Goal: Navigation & Orientation: Find specific page/section

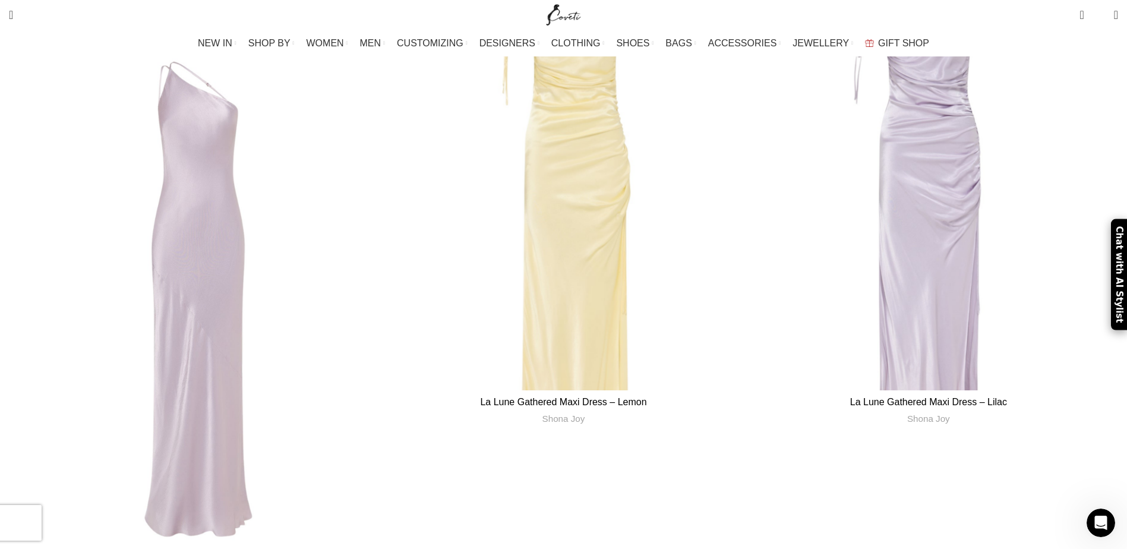
scroll to position [27931, 0]
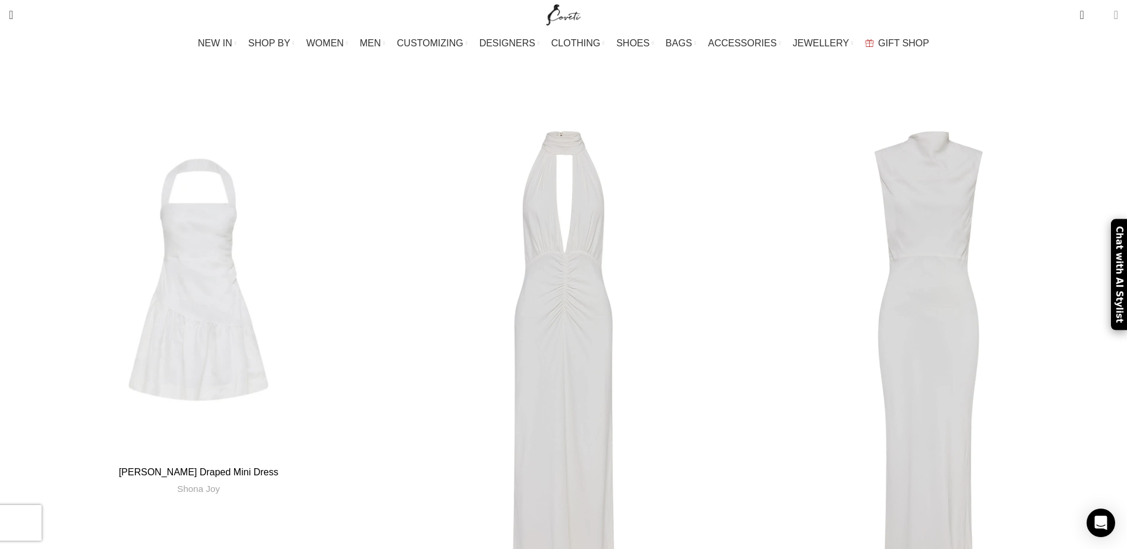
click at [1114, 15] on span at bounding box center [1116, 15] width 4 height 12
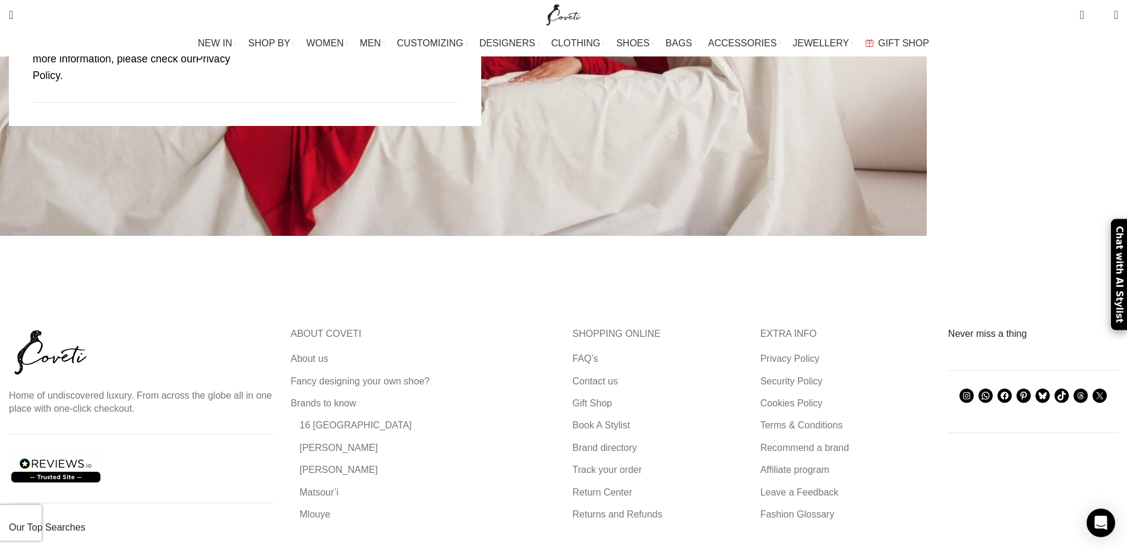
scroll to position [692, 0]
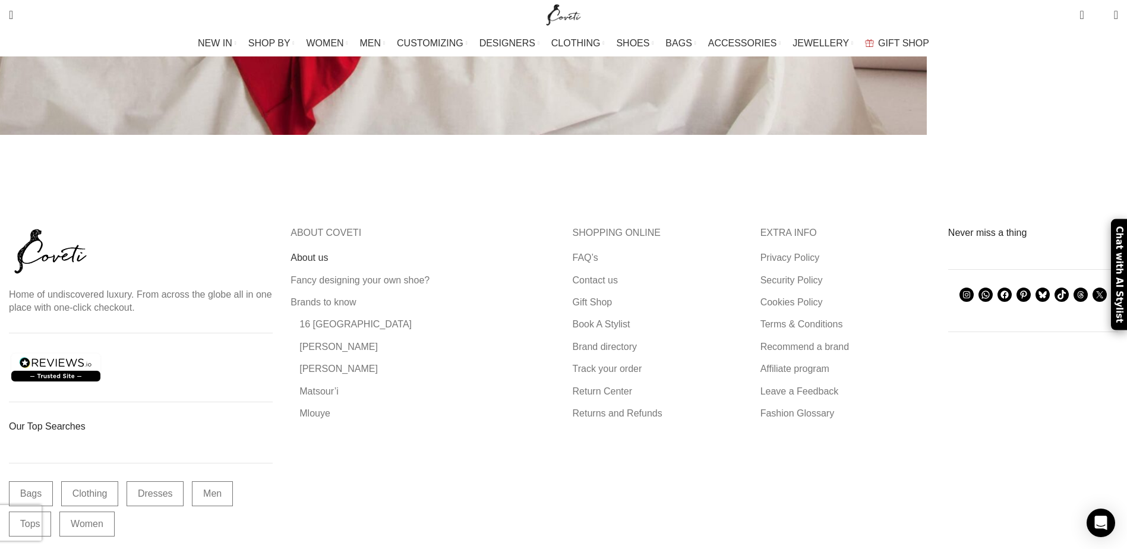
click at [329, 251] on link "About us" at bounding box center [310, 257] width 39 height 13
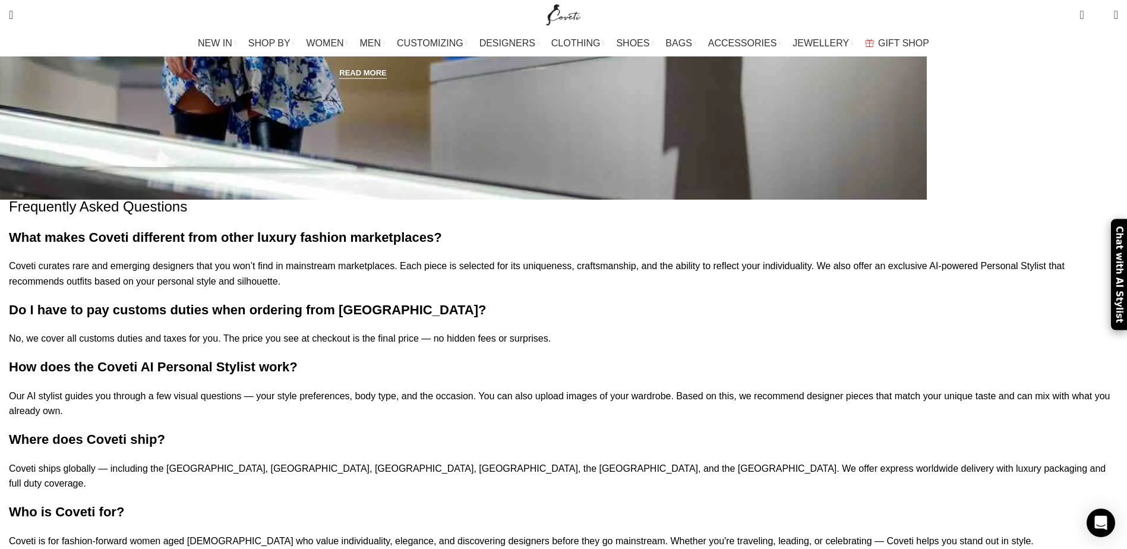
scroll to position [1952, 0]
